Goal: Task Accomplishment & Management: Manage account settings

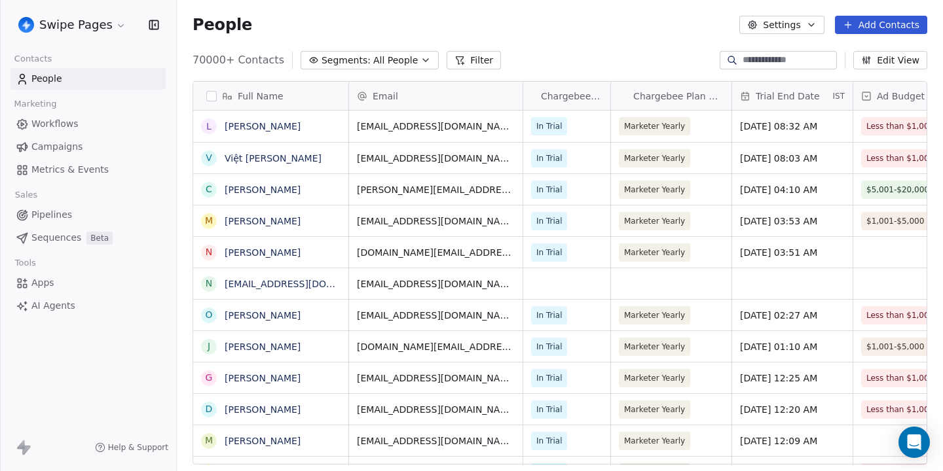
scroll to position [1, 1]
click at [57, 154] on link "Campaigns" at bounding box center [87, 147] width 155 height 22
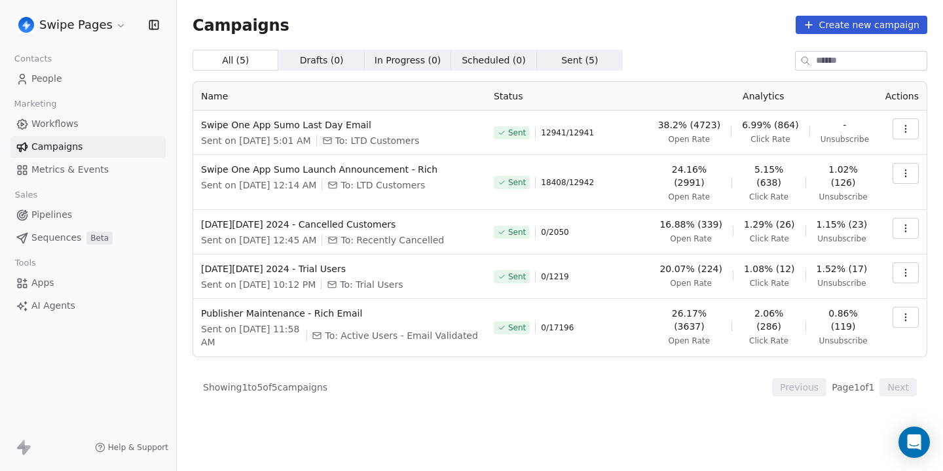
click at [84, 33] on html "Swipe Pages Contacts People Marketing Workflows Campaigns Metrics & Events Sale…" at bounding box center [471, 235] width 943 height 471
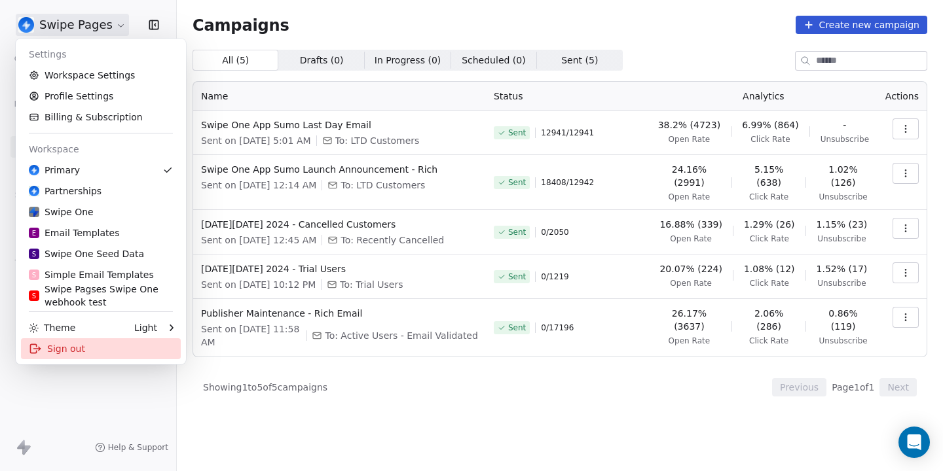
click at [79, 345] on div "Sign out" at bounding box center [101, 349] width 160 height 21
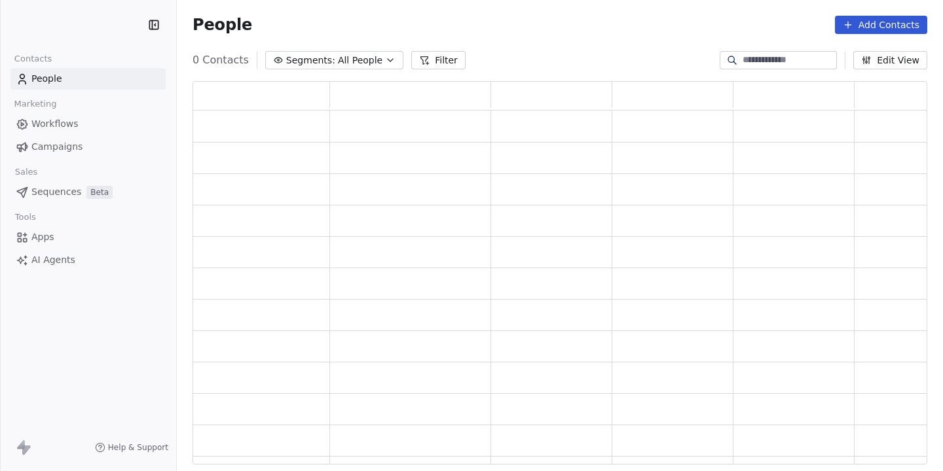
scroll to position [383, 735]
